Goal: Find contact information: Find contact information

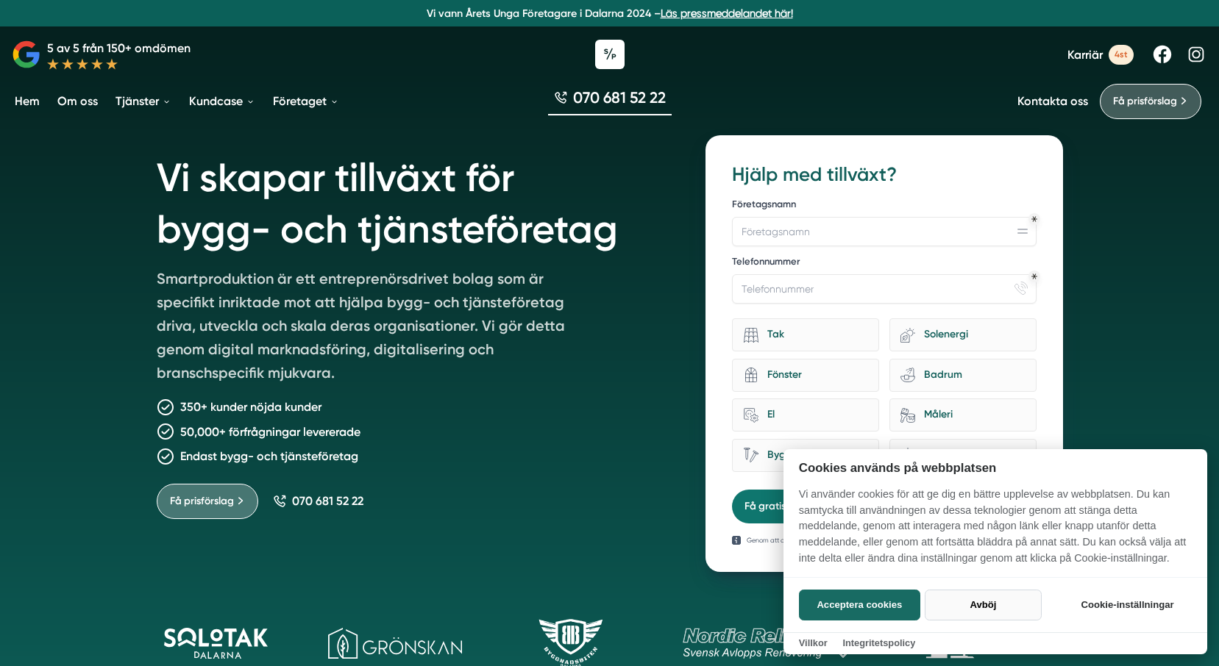
click at [960, 603] on button "Avböj" at bounding box center [982, 605] width 117 height 31
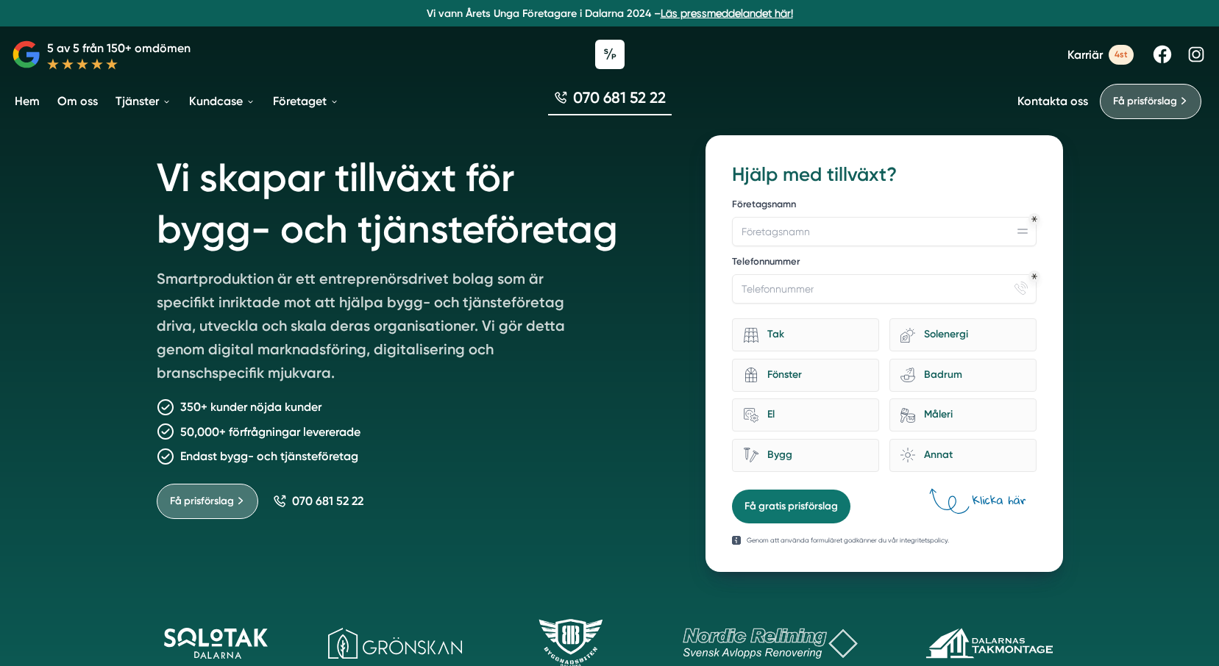
checkbox input "false"
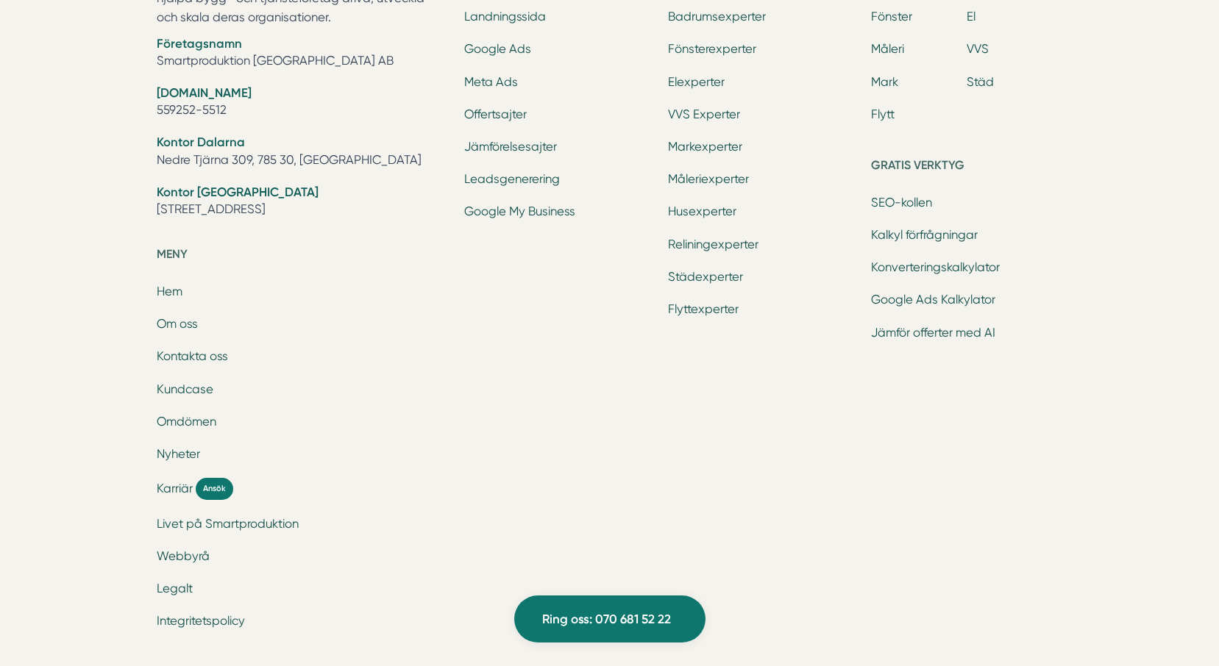
scroll to position [4853, 0]
click at [175, 321] on link "Om oss" at bounding box center [177, 323] width 41 height 14
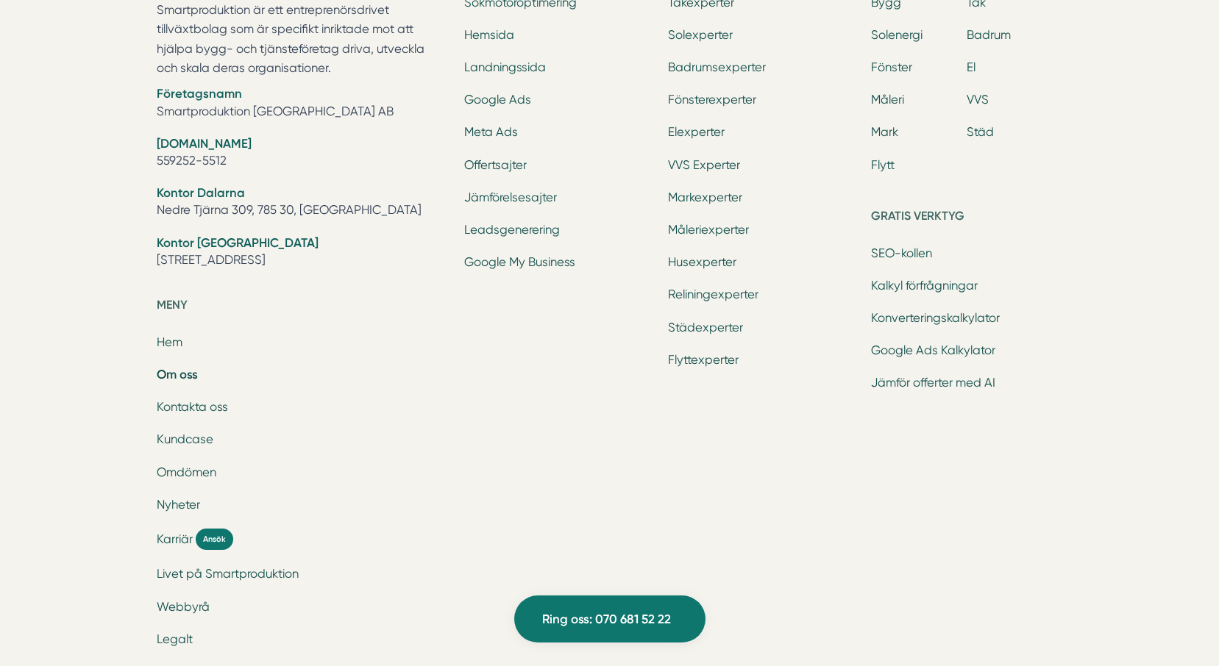
scroll to position [4980, 0]
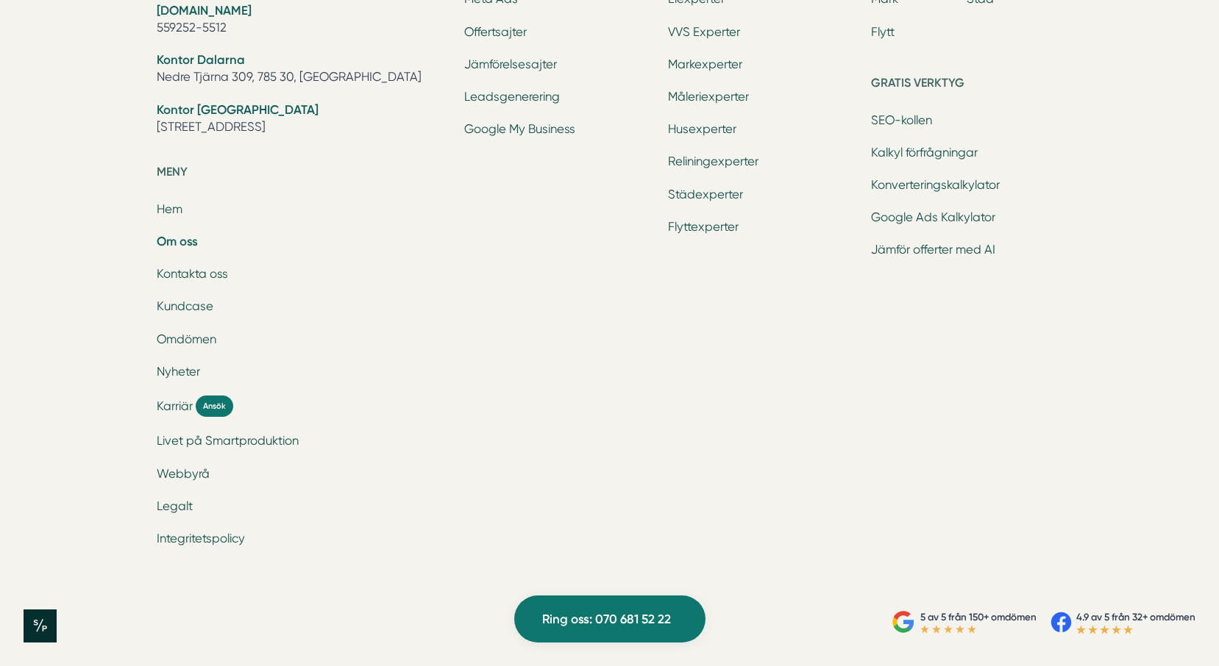
click at [181, 237] on link "Om oss" at bounding box center [177, 241] width 41 height 15
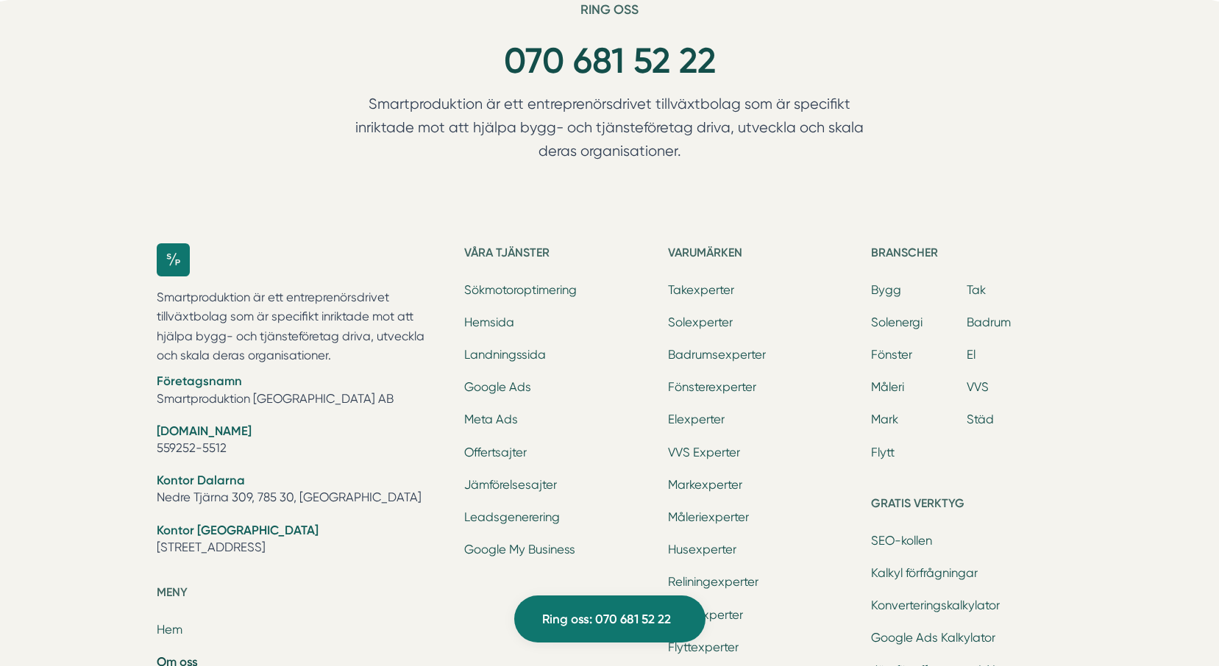
scroll to position [4853, 0]
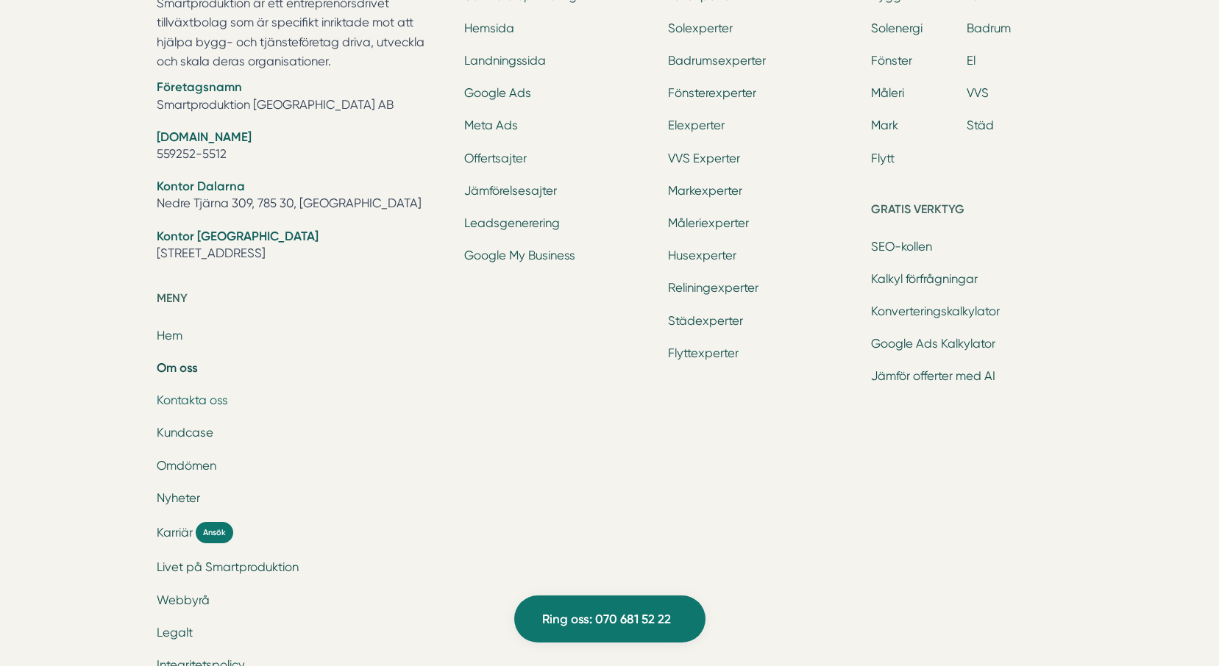
click at [198, 400] on link "Kontakta oss" at bounding box center [192, 400] width 71 height 14
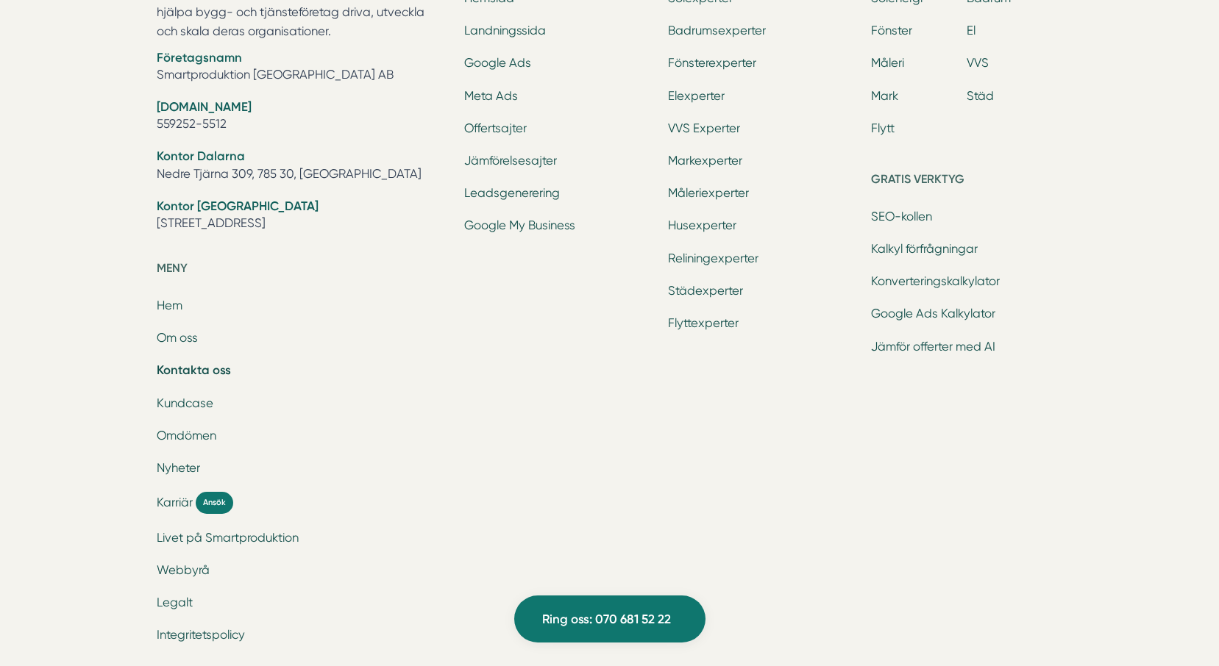
scroll to position [2133, 0]
